Goal: Task Accomplishment & Management: Use online tool/utility

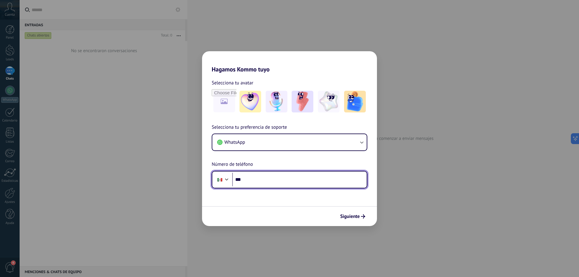
click at [279, 181] on input "***" at bounding box center [299, 180] width 134 height 14
type input "**********"
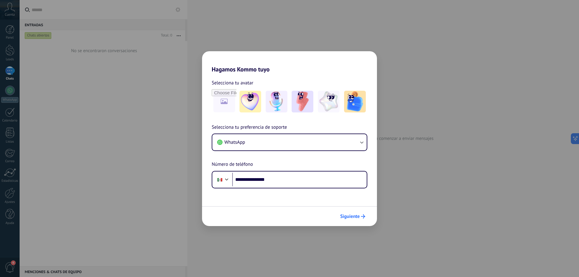
click at [347, 217] on span "Siguiente" at bounding box center [350, 216] width 20 height 4
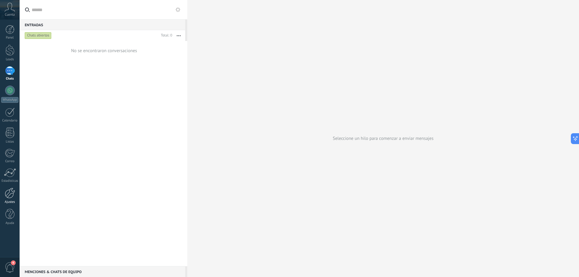
click at [10, 192] on div at bounding box center [10, 193] width 10 height 11
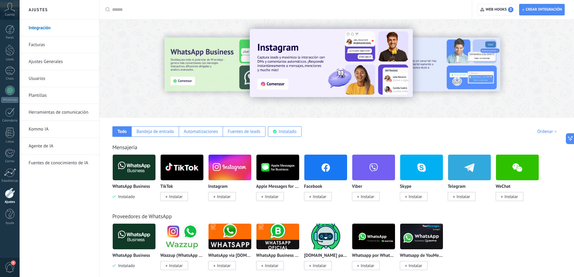
click at [322, 194] on span "Instalar" at bounding box center [320, 196] width 14 height 5
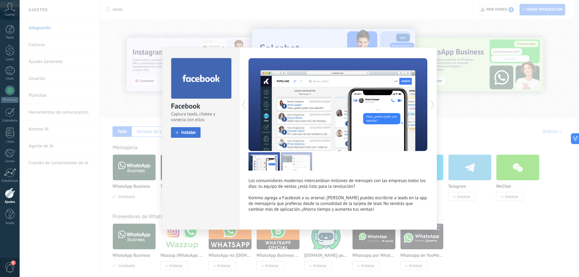
click at [195, 130] on span "Instalar" at bounding box center [188, 132] width 15 height 5
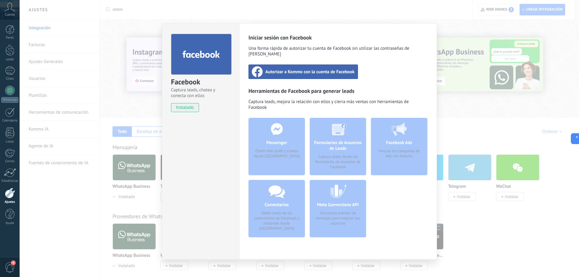
click at [318, 69] on span "Autorizar a Kommo con la cuenta de Facebook" at bounding box center [309, 72] width 89 height 6
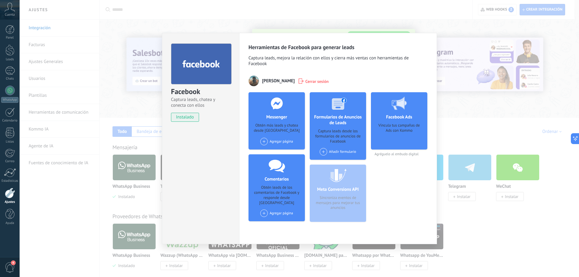
click at [262, 140] on span at bounding box center [264, 142] width 8 height 8
click at [278, 154] on div "Asegura+" at bounding box center [279, 152] width 40 height 13
click at [465, 17] on div "Facebook Captura leads, chatea y conecta con ellos instalado Desinstalar Herram…" at bounding box center [299, 138] width 559 height 277
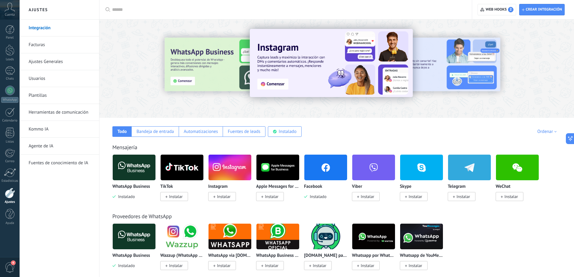
click at [226, 197] on span "Instalar" at bounding box center [224, 196] width 14 height 5
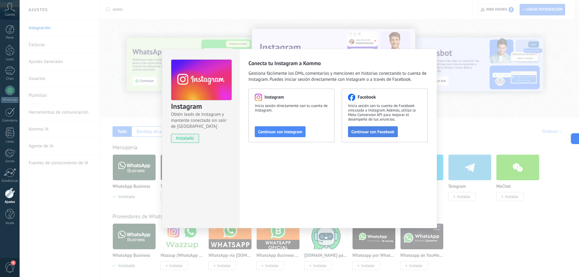
click at [356, 133] on span "Continuar con Facebook" at bounding box center [372, 132] width 43 height 4
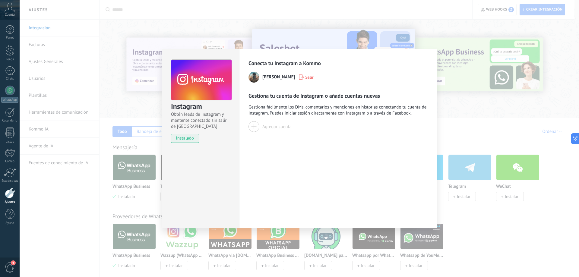
click at [265, 76] on span "[PERSON_NAME]" at bounding box center [278, 77] width 33 height 6
click at [290, 86] on div "Conecta tu Instagram a Kommo [PERSON_NAME] tu cuenta de Instagram o añade cuent…" at bounding box center [337, 96] width 179 height 72
click at [248, 124] on div at bounding box center [253, 126] width 11 height 11
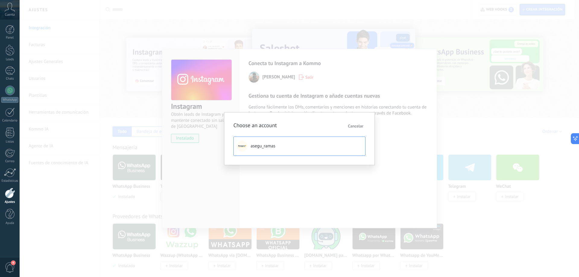
click at [272, 149] on button "asegu_ramas" at bounding box center [299, 146] width 132 height 19
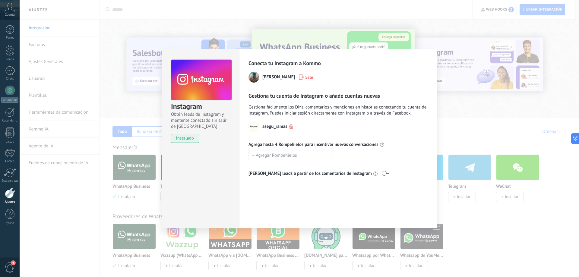
click at [394, 8] on div "Instagram Obtén leads de Instagram y mantente conectado sin salir de Kommo inst…" at bounding box center [299, 138] width 559 height 277
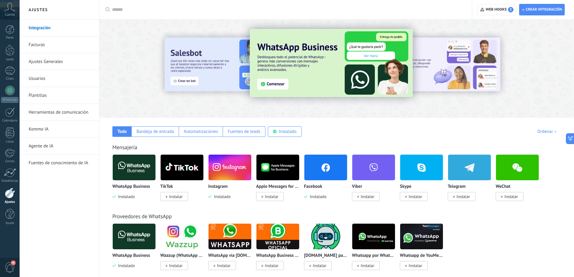
click at [184, 199] on span "Instalar" at bounding box center [174, 196] width 28 height 9
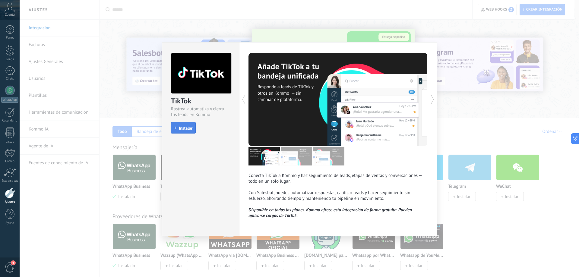
click at [189, 123] on button "Instalar" at bounding box center [183, 127] width 25 height 11
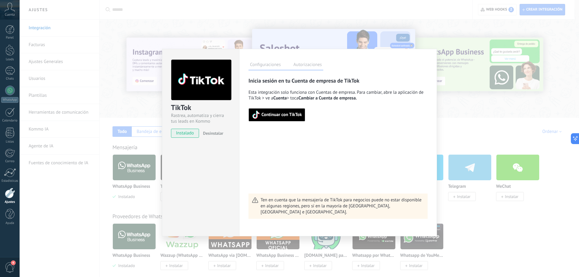
click at [318, 18] on div "TikTok Rastrea, automatiza y cierra tus leads en Kommo instalado Desinstalar Co…" at bounding box center [299, 138] width 559 height 277
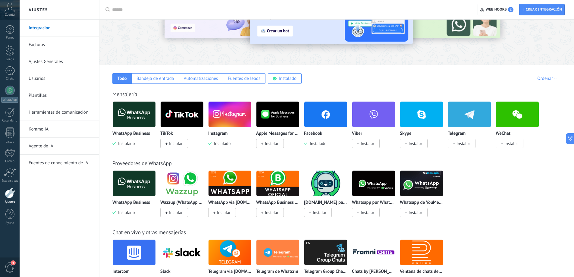
scroll to position [61, 0]
